Goal: Entertainment & Leisure: Consume media (video, audio)

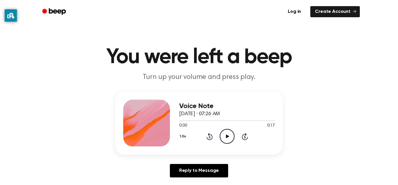
click at [229, 139] on icon "Play Audio" at bounding box center [227, 136] width 15 height 15
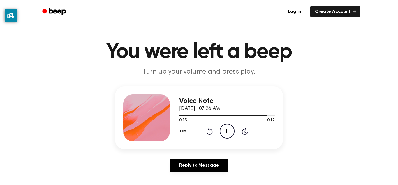
click at [210, 132] on icon "Rewind 5 seconds" at bounding box center [210, 131] width 6 height 8
click at [210, 132] on icon at bounding box center [209, 131] width 1 height 2
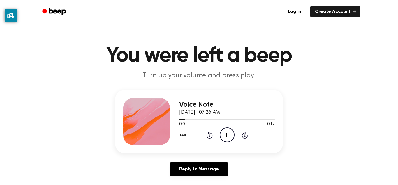
scroll to position [1, 0]
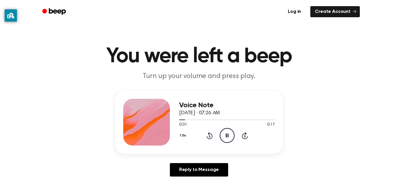
click at [210, 136] on icon at bounding box center [209, 136] width 1 height 2
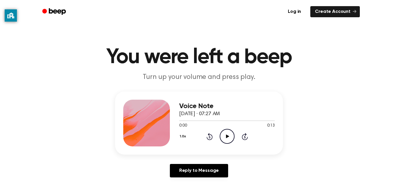
click at [194, 127] on div "0:00 0:13" at bounding box center [227, 126] width 96 height 6
click at [223, 136] on icon "Play Audio" at bounding box center [227, 136] width 15 height 15
click at [236, 139] on div "1.0x Rewind 5 seconds Play Audio Skip 5 seconds" at bounding box center [227, 136] width 96 height 15
click at [225, 137] on icon "Play Audio" at bounding box center [227, 136] width 15 height 15
click at [223, 131] on icon "Play Audio" at bounding box center [227, 136] width 15 height 15
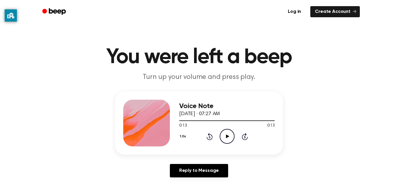
click at [221, 134] on icon "Play Audio" at bounding box center [227, 136] width 15 height 15
click at [228, 132] on icon "Play Audio" at bounding box center [227, 136] width 15 height 15
click at [225, 136] on icon "Play Audio" at bounding box center [227, 136] width 15 height 15
click at [220, 129] on icon "Play Audio" at bounding box center [227, 136] width 15 height 15
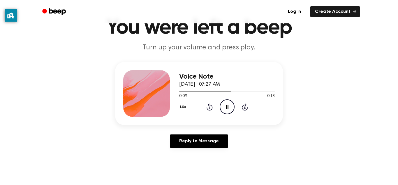
scroll to position [32, 0]
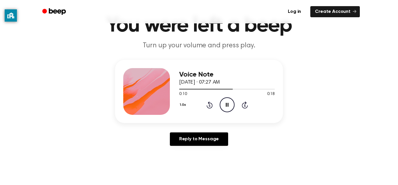
click at [210, 105] on icon at bounding box center [209, 105] width 1 height 2
click at [210, 106] on icon "Rewind 5 seconds" at bounding box center [210, 105] width 6 height 8
click at [210, 105] on icon at bounding box center [209, 105] width 1 height 2
click at [227, 105] on icon "Pause Audio" at bounding box center [227, 104] width 15 height 15
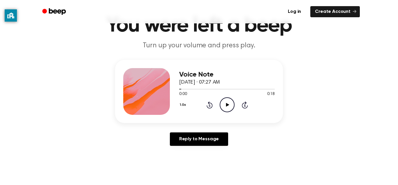
click at [231, 114] on div "Voice Note September 7, 2023 · 07:27 AM 0:00 0:18 Your browser does not support…" at bounding box center [227, 91] width 96 height 47
click at [228, 104] on icon at bounding box center [227, 105] width 3 height 4
click at [210, 105] on icon at bounding box center [209, 105] width 1 height 2
click at [212, 107] on icon at bounding box center [210, 104] width 6 height 7
click at [210, 105] on icon at bounding box center [209, 105] width 1 height 2
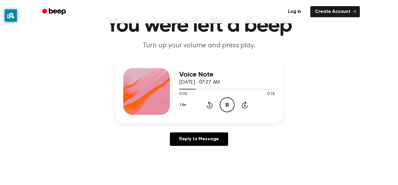
click at [210, 106] on icon "Rewind 5 seconds" at bounding box center [210, 105] width 6 height 8
click at [210, 105] on icon at bounding box center [209, 105] width 1 height 2
click at [208, 107] on icon at bounding box center [210, 104] width 6 height 7
click at [231, 102] on icon "Play Audio" at bounding box center [227, 104] width 15 height 15
click at [225, 105] on icon "Play Audio" at bounding box center [227, 104] width 15 height 15
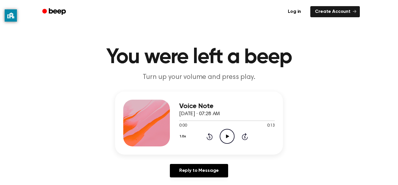
click at [232, 136] on icon "Play Audio" at bounding box center [227, 136] width 15 height 15
click at [227, 139] on icon "Play Audio" at bounding box center [227, 136] width 15 height 15
click at [230, 136] on icon "Play Audio" at bounding box center [227, 136] width 15 height 15
click at [226, 136] on icon at bounding box center [227, 136] width 3 height 4
click at [224, 137] on icon "Play Audio" at bounding box center [227, 136] width 15 height 15
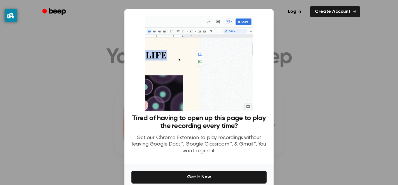
click at [285, 43] on div at bounding box center [199, 92] width 398 height 185
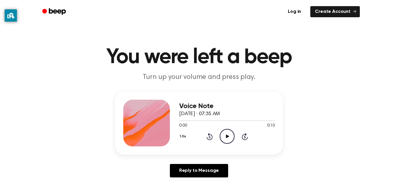
click at [228, 140] on icon "Play Audio" at bounding box center [227, 136] width 15 height 15
click at [209, 137] on icon at bounding box center [209, 137] width 1 height 2
click at [229, 139] on icon "Play Audio" at bounding box center [227, 136] width 15 height 15
click at [209, 140] on icon at bounding box center [210, 136] width 6 height 7
click at [211, 147] on div "Voice Note September 7, 2023 · 07:35 AM 0:03 0:10 Your browser does not support…" at bounding box center [199, 122] width 168 height 63
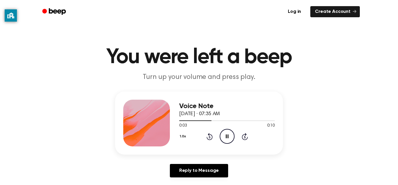
click at [209, 139] on icon at bounding box center [210, 136] width 6 height 7
click at [244, 139] on icon "Skip 5 seconds" at bounding box center [245, 136] width 6 height 8
click at [242, 135] on icon "Skip 5 seconds" at bounding box center [245, 136] width 6 height 8
click at [210, 137] on icon at bounding box center [209, 137] width 1 height 2
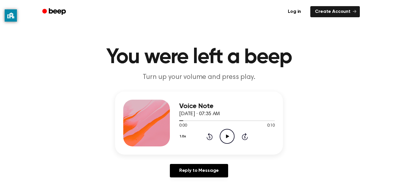
click at [210, 137] on icon at bounding box center [209, 137] width 1 height 2
click at [227, 137] on icon at bounding box center [227, 136] width 3 height 4
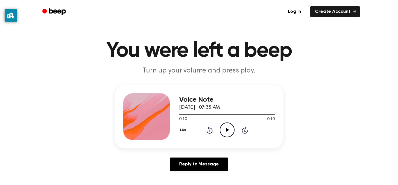
scroll to position [8, 0]
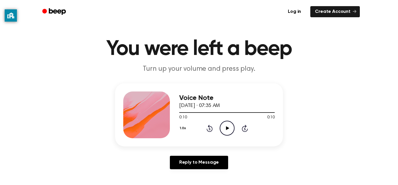
click at [228, 128] on icon at bounding box center [227, 128] width 3 height 4
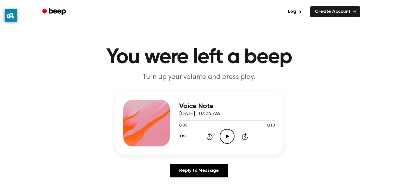
click at [226, 138] on icon "Play Audio" at bounding box center [227, 136] width 15 height 15
click at [233, 136] on icon "Play Audio" at bounding box center [227, 136] width 15 height 15
click at [229, 137] on icon "Play Audio" at bounding box center [227, 136] width 15 height 15
click at [227, 136] on icon "Pause Audio" at bounding box center [227, 136] width 15 height 15
click at [227, 135] on icon at bounding box center [227, 136] width 3 height 4
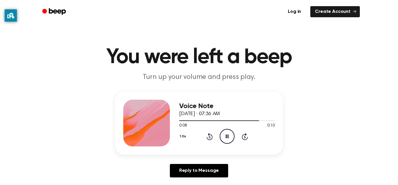
click at [210, 137] on icon at bounding box center [209, 137] width 1 height 2
click at [209, 135] on icon at bounding box center [210, 136] width 6 height 7
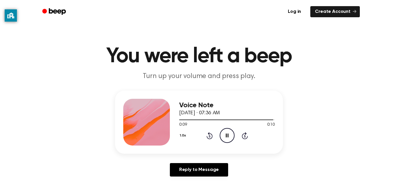
click at [212, 134] on icon at bounding box center [210, 135] width 6 height 7
click at [210, 136] on icon at bounding box center [209, 136] width 1 height 2
click at [212, 136] on icon at bounding box center [210, 135] width 6 height 7
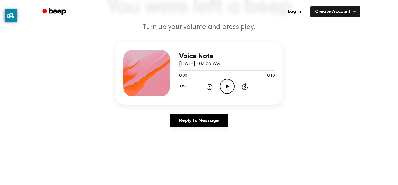
scroll to position [51, 0]
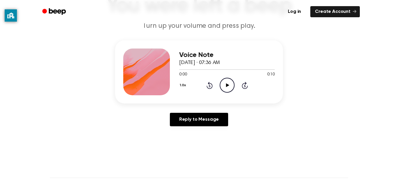
click at [230, 85] on icon "Play Audio" at bounding box center [227, 85] width 15 height 15
click at [210, 86] on icon at bounding box center [209, 86] width 1 height 2
click at [208, 87] on icon "Rewind 5 seconds" at bounding box center [210, 85] width 6 height 8
click at [210, 86] on icon at bounding box center [209, 86] width 1 height 2
click at [209, 82] on icon at bounding box center [210, 85] width 6 height 7
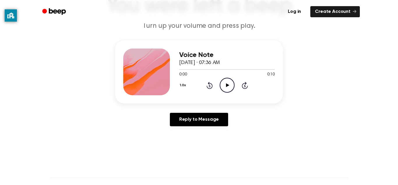
click at [227, 80] on icon "Play Audio" at bounding box center [227, 85] width 15 height 15
click at [223, 81] on icon "Play Audio" at bounding box center [227, 85] width 15 height 15
click at [207, 86] on icon at bounding box center [210, 85] width 6 height 7
click at [210, 86] on icon at bounding box center [209, 86] width 1 height 2
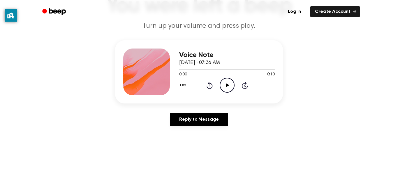
click at [224, 81] on icon "Play Audio" at bounding box center [227, 85] width 15 height 15
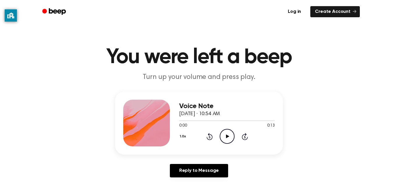
click at [212, 132] on icon "Rewind 5 seconds" at bounding box center [210, 136] width 6 height 8
click at [221, 134] on icon "Play Audio" at bounding box center [227, 136] width 15 height 15
click at [210, 138] on icon at bounding box center [209, 137] width 1 height 2
click at [210, 137] on icon at bounding box center [209, 137] width 1 height 2
click at [225, 141] on icon "Play Audio" at bounding box center [227, 136] width 15 height 15
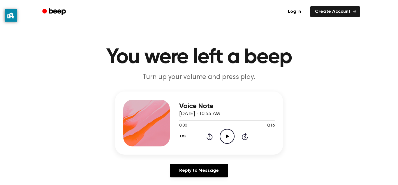
click at [225, 138] on icon "Play Audio" at bounding box center [227, 136] width 15 height 15
click at [225, 135] on icon "Pause Audio" at bounding box center [227, 136] width 15 height 15
click at [207, 133] on icon "Rewind 5 seconds" at bounding box center [210, 136] width 6 height 8
click at [209, 136] on icon "Rewind 5 seconds" at bounding box center [210, 136] width 6 height 8
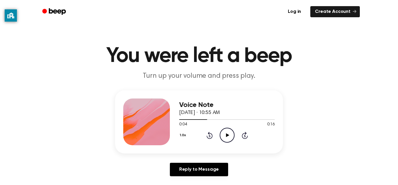
click at [210, 136] on icon at bounding box center [209, 135] width 1 height 2
click at [230, 136] on icon "Play Audio" at bounding box center [227, 134] width 15 height 15
click at [210, 136] on icon at bounding box center [209, 135] width 1 height 2
click at [209, 137] on icon "Rewind 5 seconds" at bounding box center [210, 135] width 6 height 8
click at [210, 136] on icon at bounding box center [209, 135] width 1 height 2
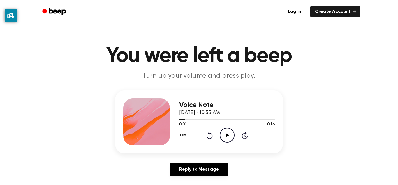
click at [210, 136] on icon at bounding box center [209, 135] width 1 height 2
click at [229, 140] on icon "Play Audio" at bounding box center [227, 134] width 15 height 15
click at [226, 139] on icon "Play Audio" at bounding box center [227, 134] width 15 height 15
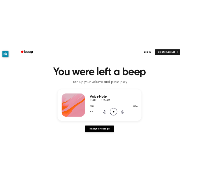
scroll to position [6, 0]
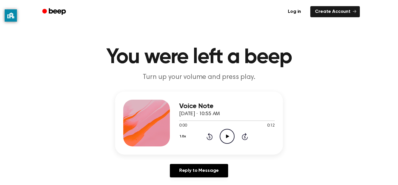
click at [235, 139] on div "1.0x Rewind 5 seconds Play Audio Skip 5 seconds" at bounding box center [227, 136] width 96 height 15
click at [228, 137] on icon at bounding box center [227, 136] width 3 height 4
click at [326, 62] on h1 "You were left a beep" at bounding box center [199, 57] width 299 height 21
click at [227, 136] on icon at bounding box center [227, 136] width 3 height 4
click at [222, 136] on icon "Play Audio" at bounding box center [227, 136] width 15 height 15
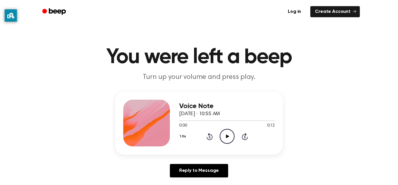
click at [229, 140] on icon "Play Audio" at bounding box center [227, 136] width 15 height 15
click at [228, 133] on icon "Play Audio" at bounding box center [227, 136] width 15 height 15
click at [210, 137] on icon at bounding box center [209, 137] width 1 height 2
click at [209, 136] on icon "Rewind 5 seconds" at bounding box center [210, 136] width 6 height 8
click at [209, 139] on icon "Rewind 5 seconds" at bounding box center [210, 136] width 6 height 8
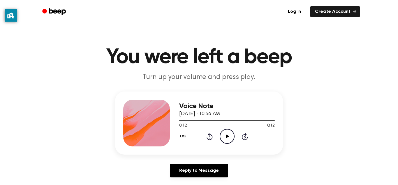
click at [210, 137] on icon at bounding box center [209, 137] width 1 height 2
click at [209, 139] on icon "Rewind 5 seconds" at bounding box center [210, 136] width 6 height 8
click at [210, 137] on icon "Rewind 5 seconds" at bounding box center [210, 136] width 6 height 8
click at [229, 139] on icon "Play Audio" at bounding box center [227, 136] width 15 height 15
click at [227, 141] on icon "Play Audio" at bounding box center [227, 136] width 15 height 15
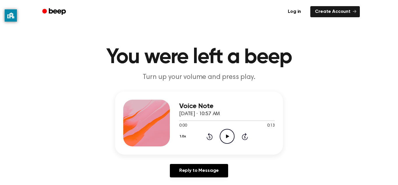
click at [230, 138] on icon "Play Audio" at bounding box center [227, 136] width 15 height 15
click at [225, 142] on icon "Play Audio" at bounding box center [227, 136] width 15 height 15
click at [227, 139] on icon "Play Audio" at bounding box center [227, 136] width 15 height 15
click at [233, 134] on icon "Play Audio" at bounding box center [227, 136] width 15 height 15
click at [210, 137] on icon at bounding box center [209, 137] width 1 height 2
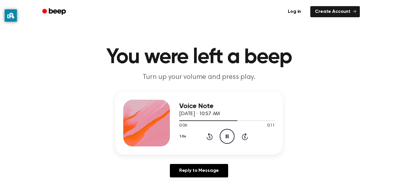
click at [209, 139] on icon "Rewind 5 seconds" at bounding box center [210, 136] width 6 height 8
click at [210, 137] on icon at bounding box center [209, 137] width 1 height 2
click at [228, 136] on icon at bounding box center [227, 136] width 3 height 4
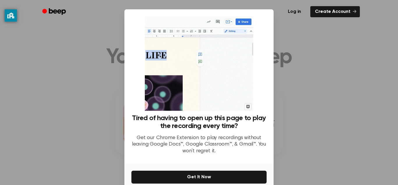
click at [311, 37] on div at bounding box center [199, 92] width 398 height 185
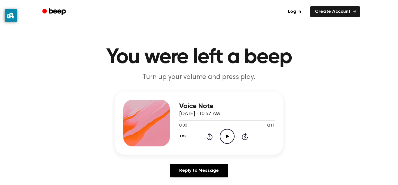
click at [231, 136] on icon "Play Audio" at bounding box center [227, 136] width 15 height 15
click at [231, 131] on icon "Play Audio" at bounding box center [227, 136] width 15 height 15
click at [232, 141] on circle at bounding box center [227, 136] width 14 height 14
click at [228, 137] on icon at bounding box center [227, 136] width 3 height 4
click at [225, 139] on icon "Play Audio" at bounding box center [227, 136] width 15 height 15
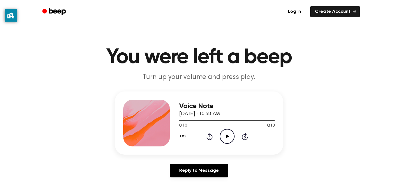
click at [227, 141] on icon "Play Audio" at bounding box center [227, 136] width 15 height 15
click at [233, 139] on circle at bounding box center [227, 136] width 14 height 14
click at [210, 137] on icon at bounding box center [209, 137] width 1 height 2
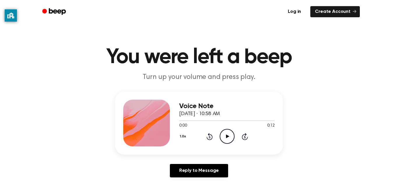
click at [227, 133] on icon "Play Audio" at bounding box center [227, 136] width 15 height 15
click at [225, 140] on icon "Play Audio" at bounding box center [227, 136] width 15 height 15
click at [227, 137] on icon at bounding box center [227, 136] width 3 height 4
